Goal: Task Accomplishment & Management: Use online tool/utility

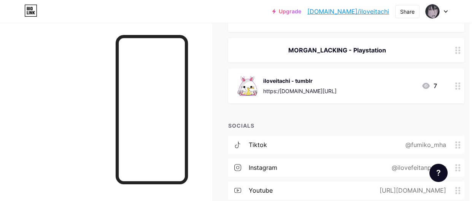
scroll to position [0, 2]
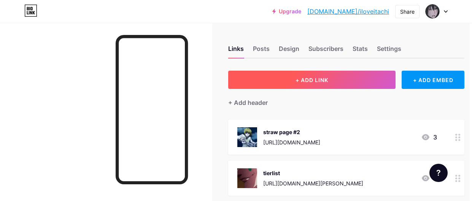
click at [292, 81] on button "+ ADD LINK" at bounding box center [312, 80] width 168 height 18
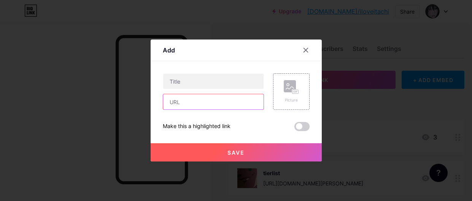
click at [225, 102] on input "text" at bounding box center [213, 101] width 101 height 15
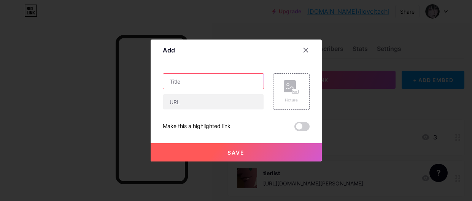
click at [204, 83] on input "text" at bounding box center [213, 81] width 101 height 15
type input "janitorai"
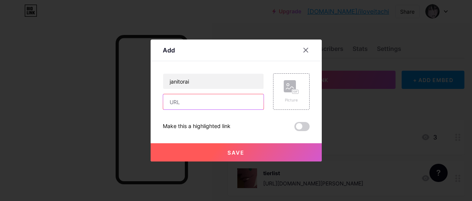
click at [195, 101] on input "text" at bounding box center [213, 101] width 101 height 15
paste input "[URL][DOMAIN_NAME]"
type input "[URL][DOMAIN_NAME]"
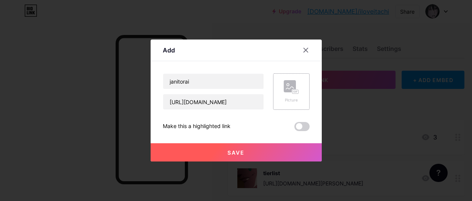
click at [280, 100] on div "Picture" at bounding box center [291, 91] width 37 height 37
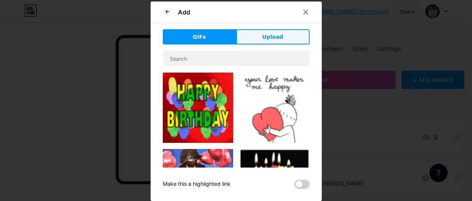
click at [244, 42] on button "Upload" at bounding box center [272, 36] width 73 height 15
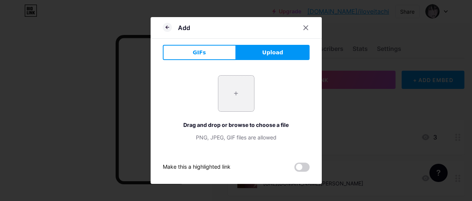
click at [222, 85] on input "file" at bounding box center [237, 94] width 36 height 36
type input "C:\fakepath\itachi_uchiha.webp"
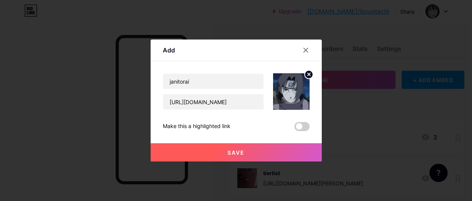
click at [255, 161] on button "Save" at bounding box center [236, 153] width 171 height 18
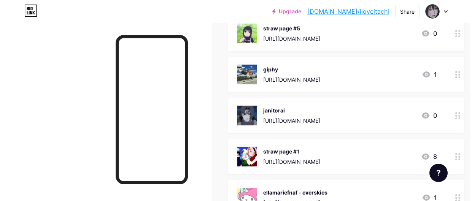
scroll to position [354, 2]
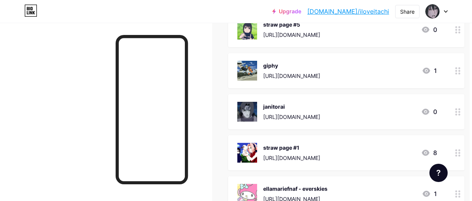
click at [292, 99] on div "janitorai [URL][DOMAIN_NAME] 0" at bounding box center [346, 111] width 236 height 35
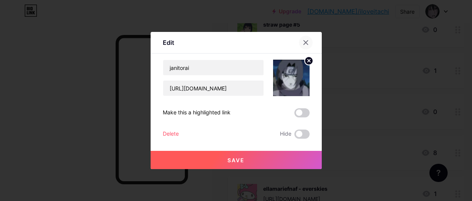
click at [306, 42] on icon at bounding box center [306, 43] width 6 height 6
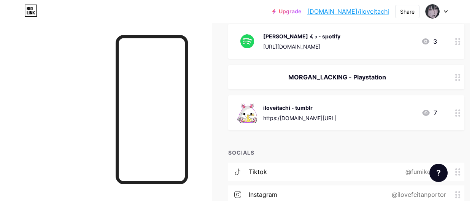
scroll to position [700, 2]
